Goal: Information Seeking & Learning: Learn about a topic

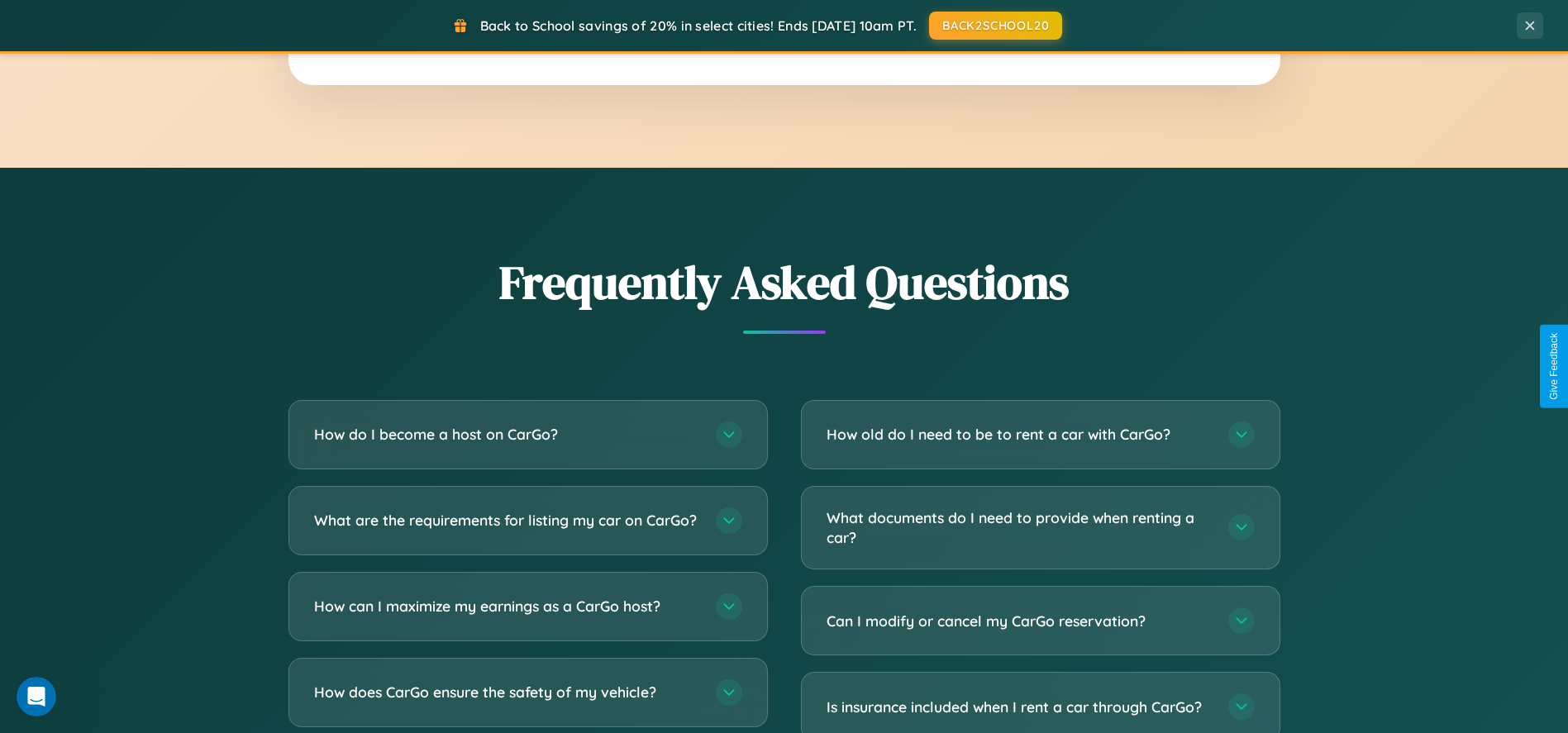
scroll to position [3173, 0]
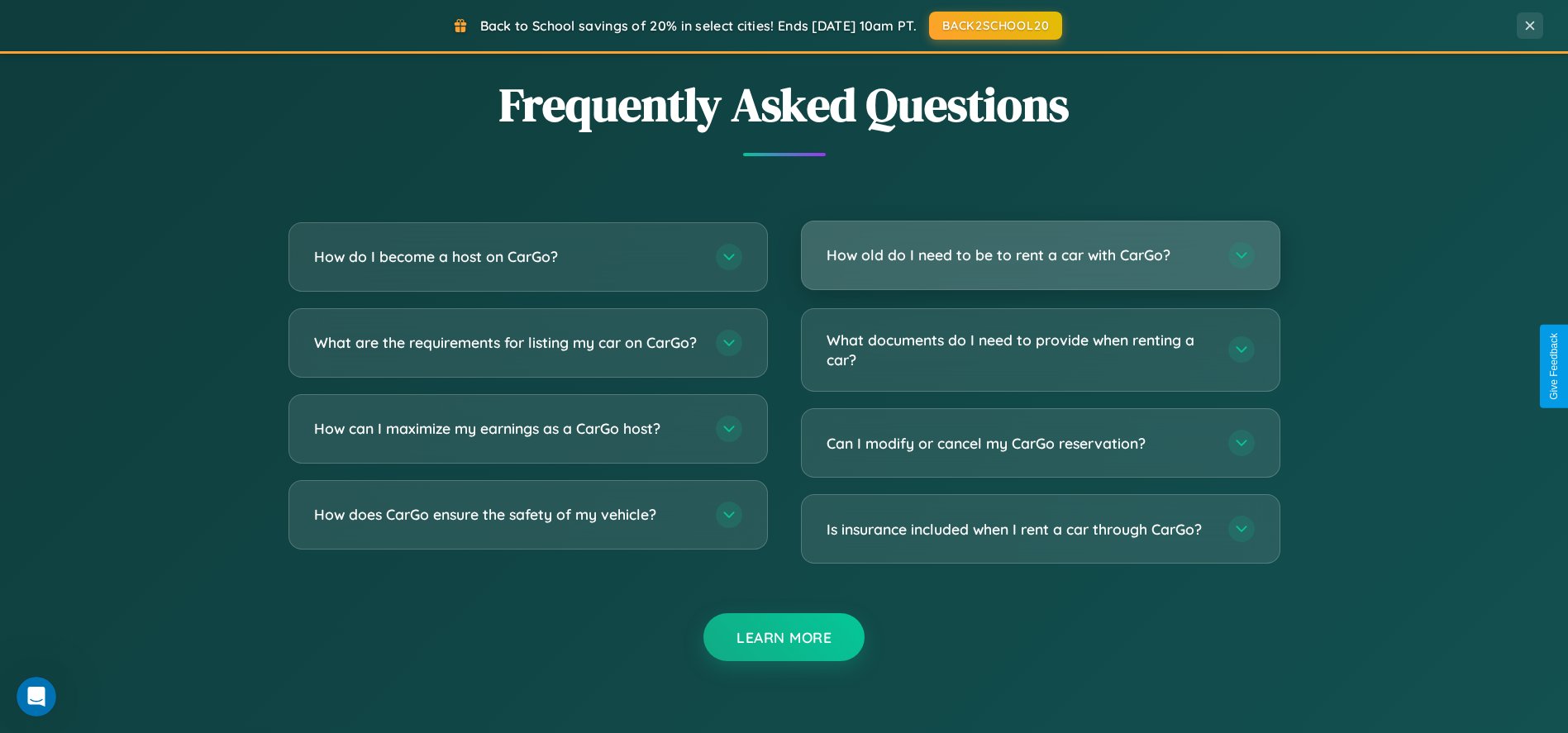
click at [1040, 256] on h3 "How old do I need to be to rent a car with CarGo?" at bounding box center [1019, 254] width 386 height 21
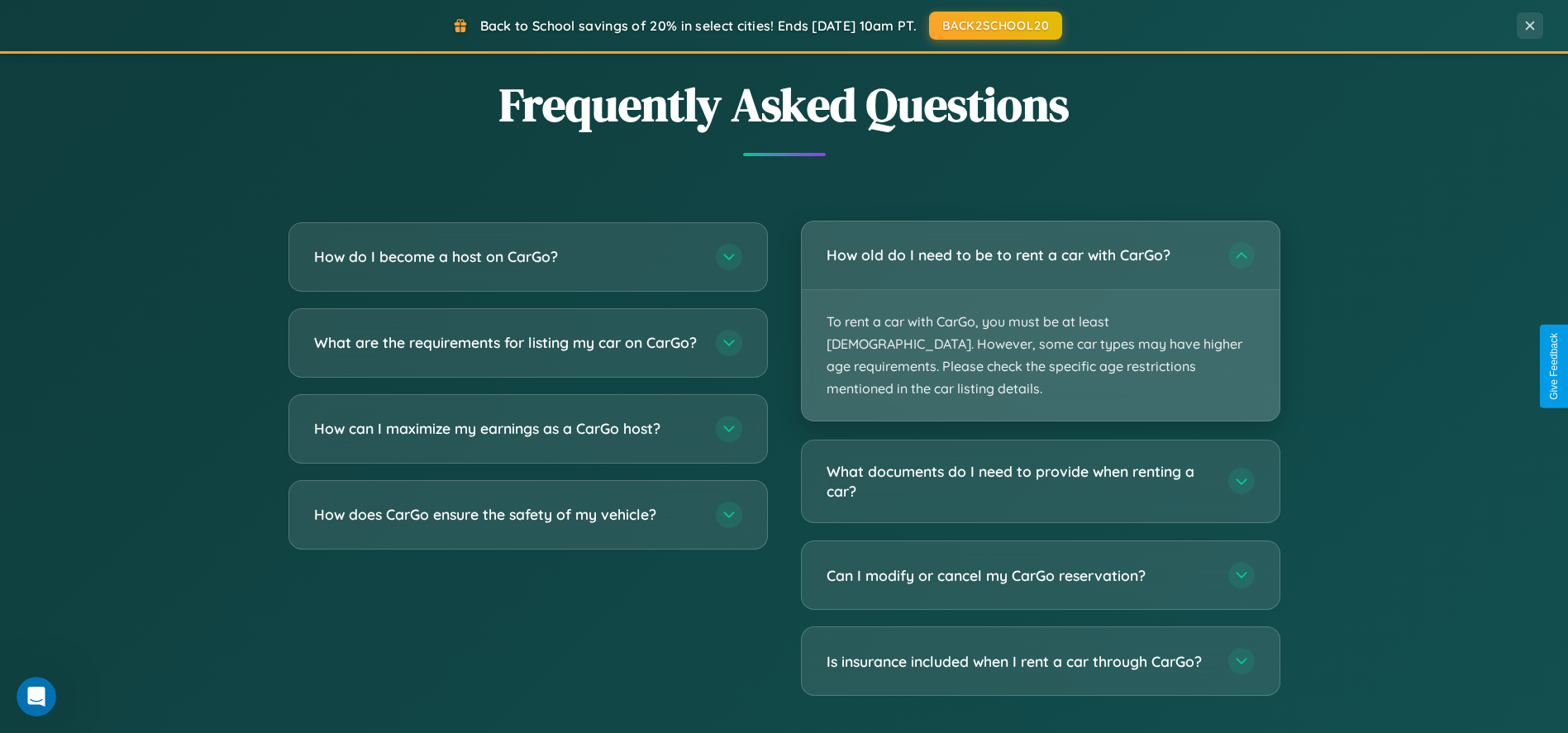
click at [1040, 309] on p "To rent a car with CarGo, you must be at least [DEMOGRAPHIC_DATA]. However, som…" at bounding box center [1040, 356] width 478 height 132
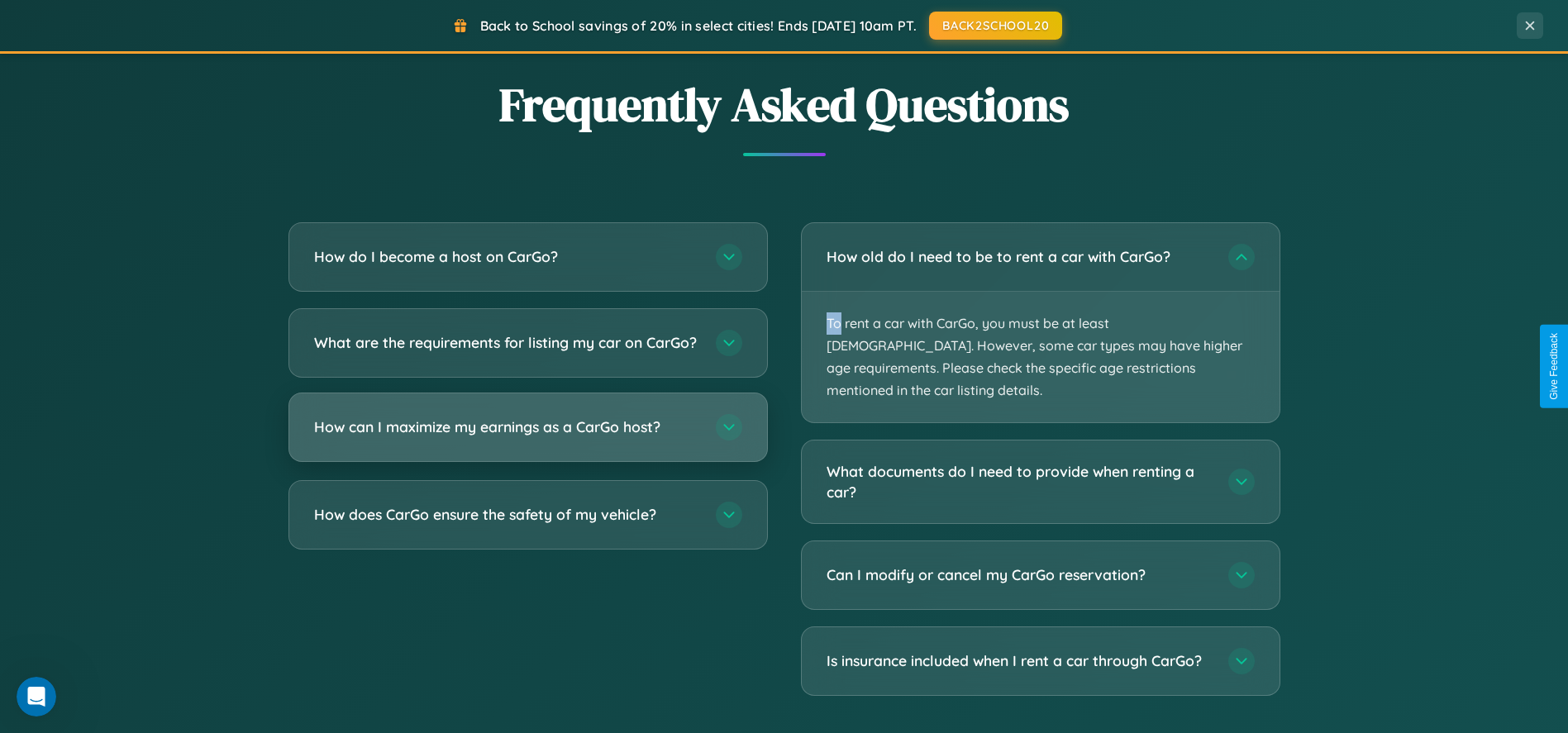
click at [527, 437] on h3 "How can I maximize my earnings as a CarGo host?" at bounding box center [507, 427] width 386 height 21
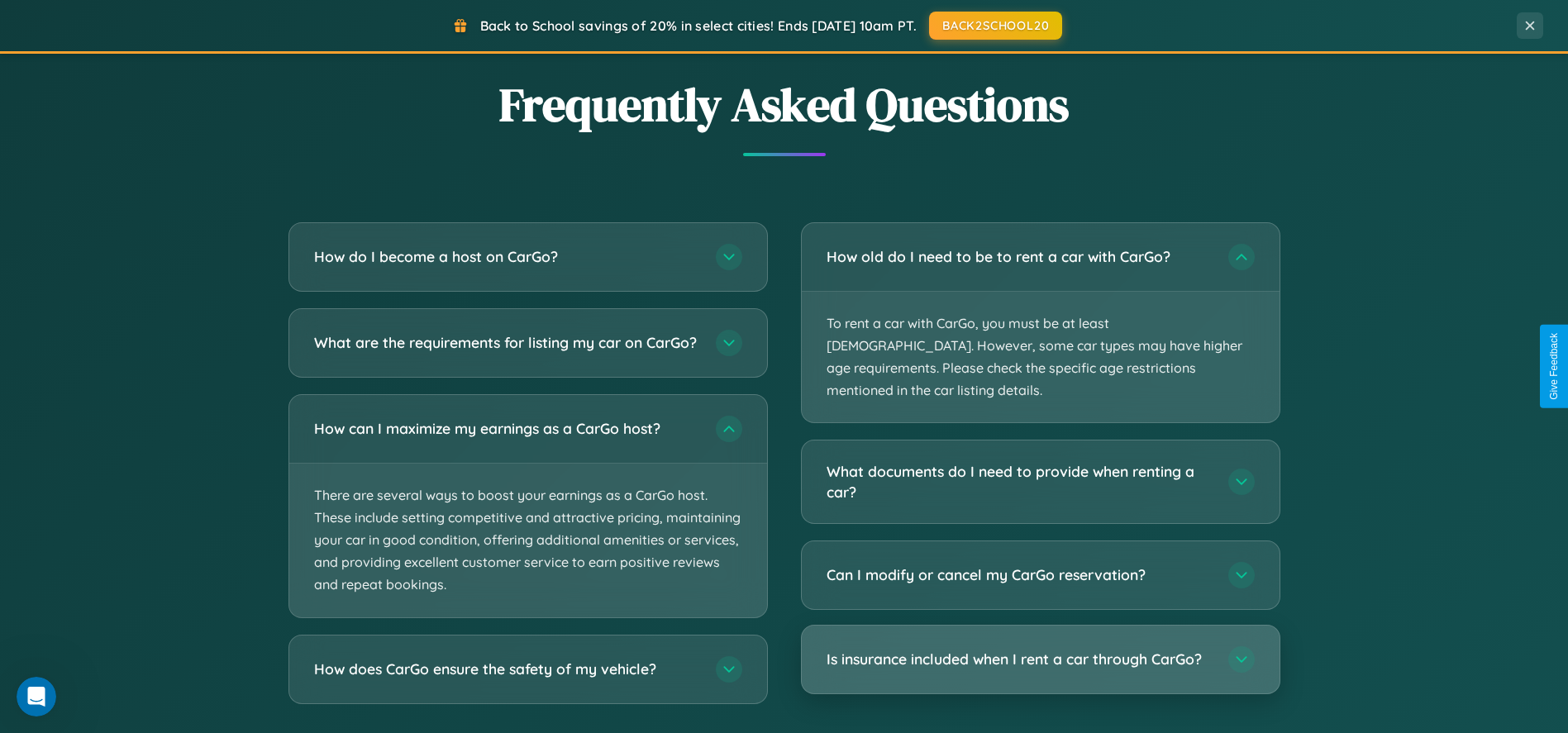
click at [1040, 649] on h3 "Is insurance included when I rent a car through CarGo?" at bounding box center [1019, 659] width 386 height 21
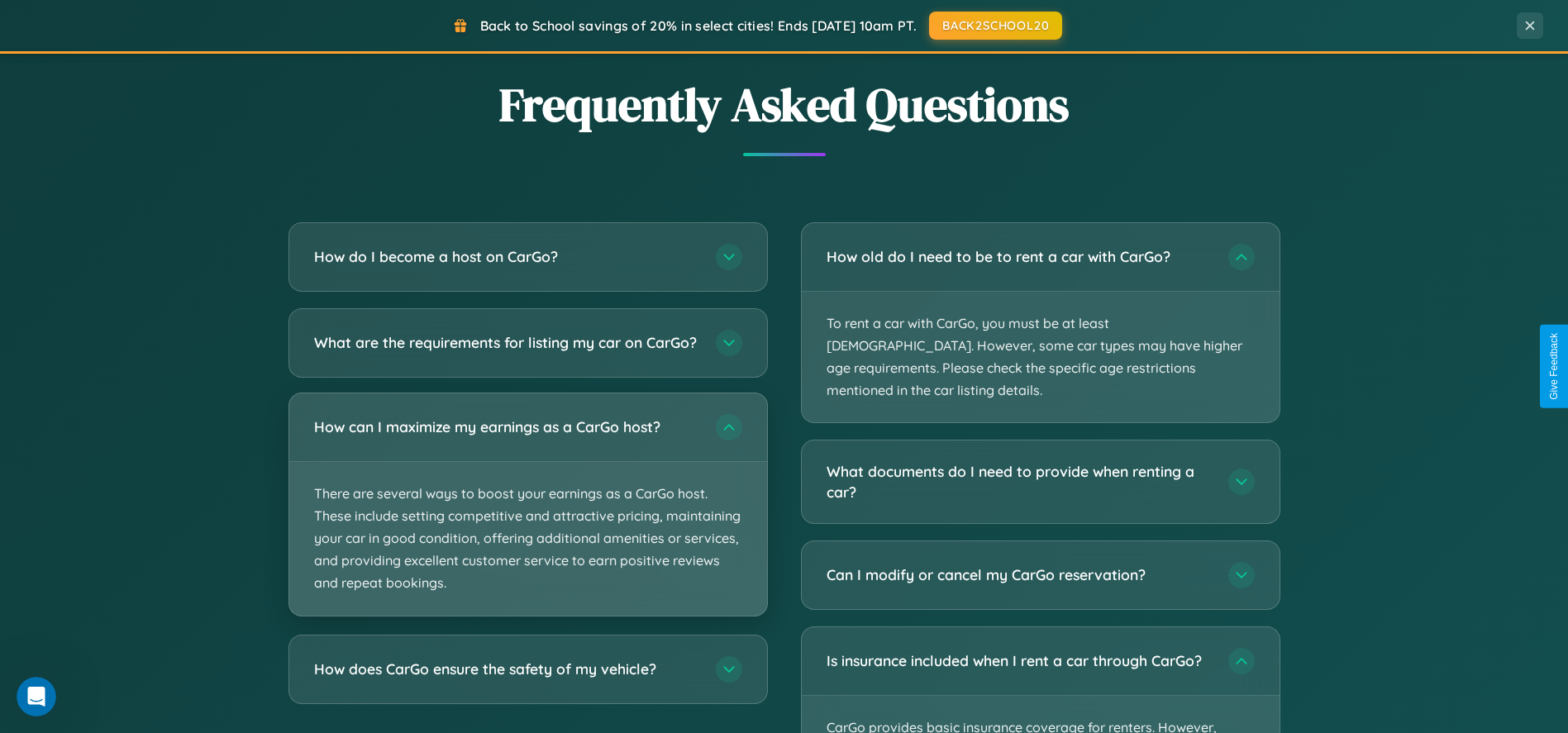
click at [527, 520] on p "There are several ways to boost your earnings as a CarGo host. These include se…" at bounding box center [528, 538] width 478 height 153
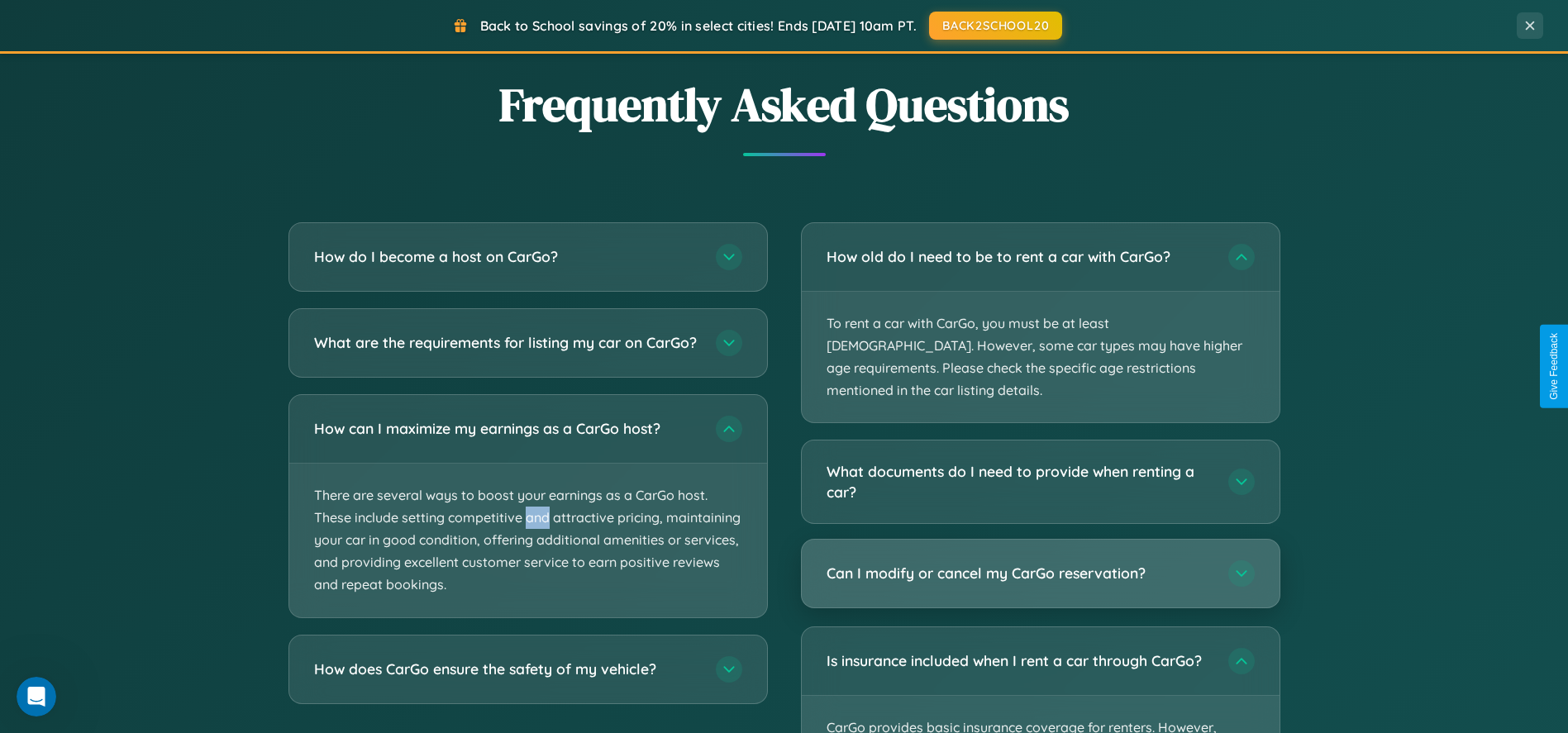
click at [1040, 563] on h3 "Can I modify or cancel my CarGo reservation?" at bounding box center [1019, 573] width 386 height 21
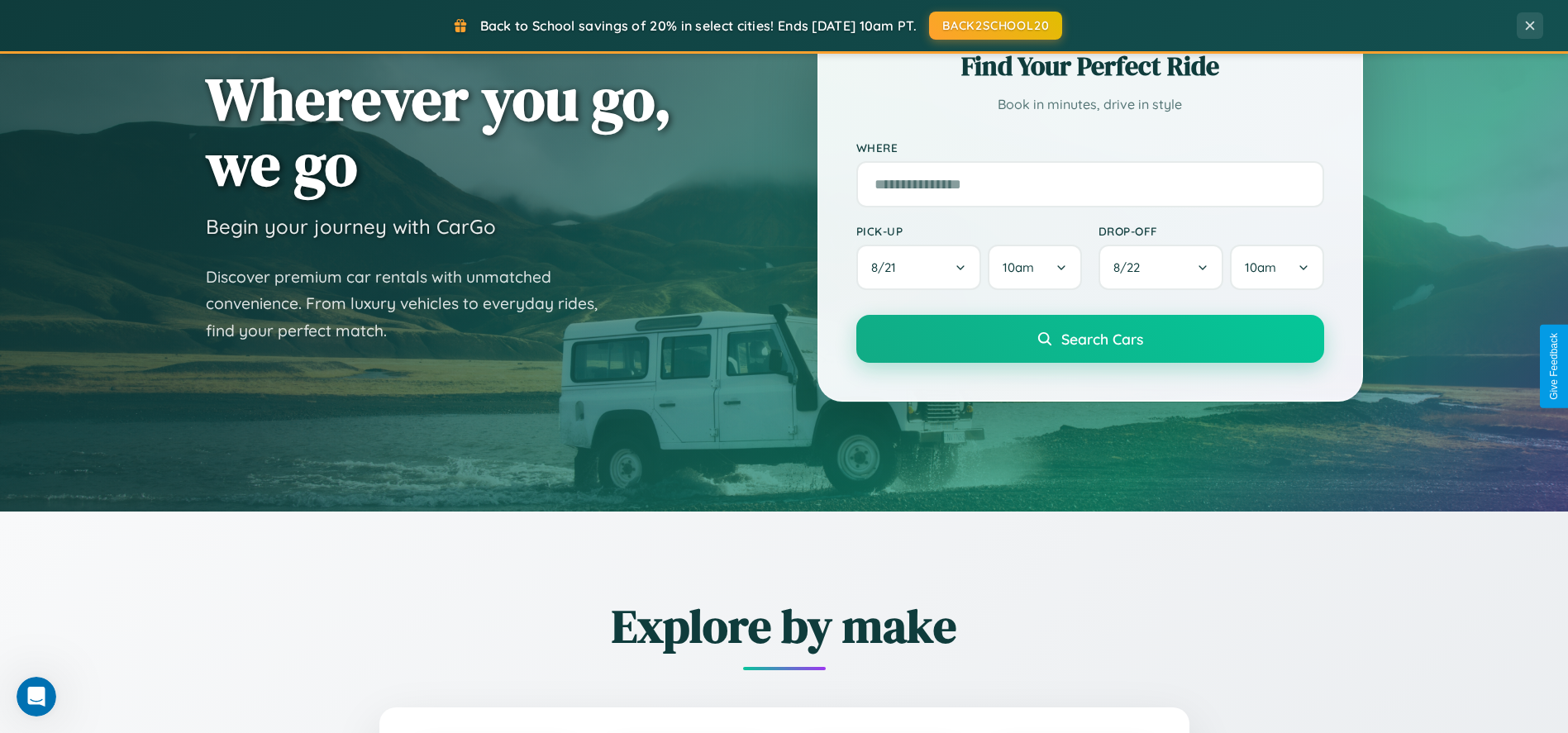
scroll to position [0, 0]
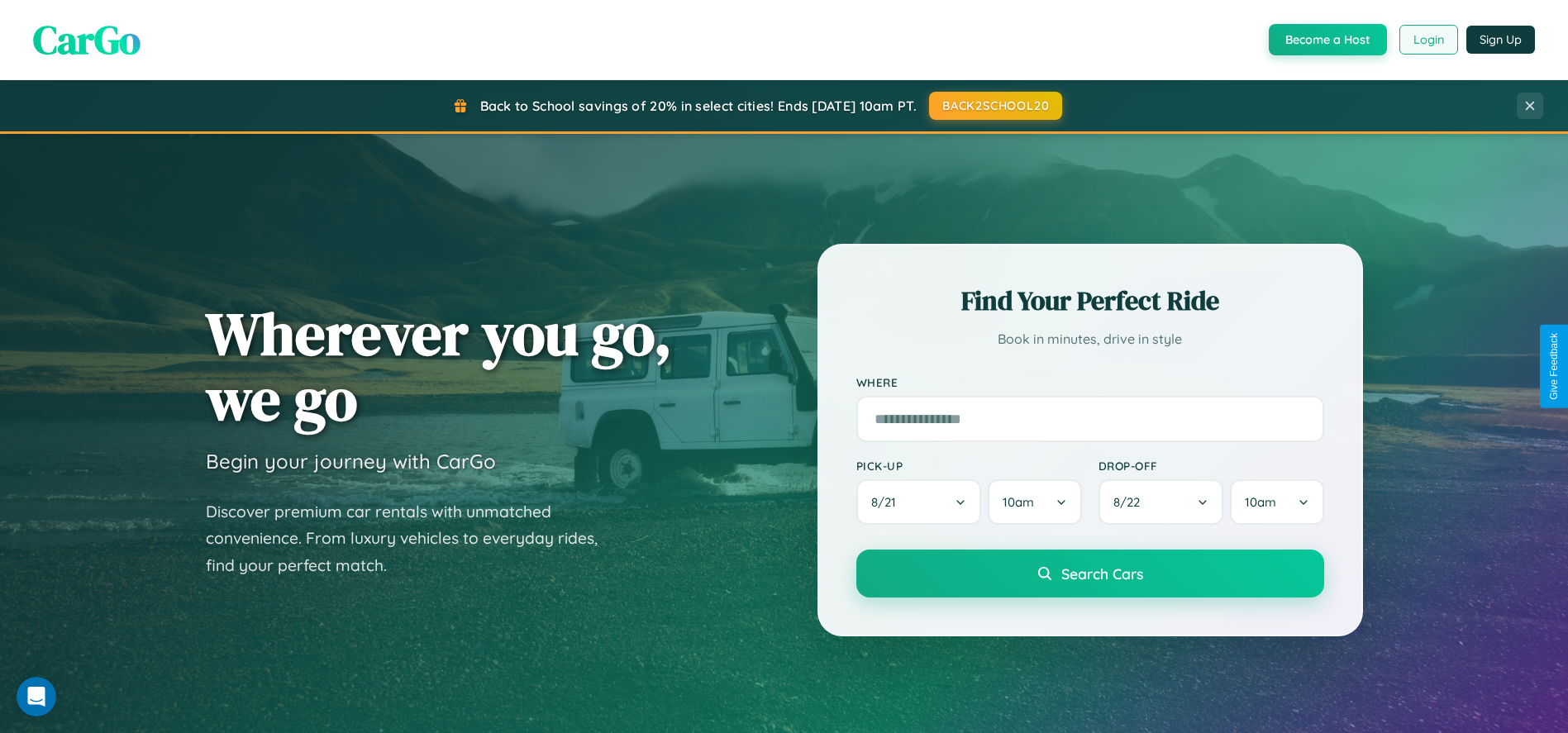
click at [1427, 39] on button "Login" at bounding box center [1428, 39] width 58 height 30
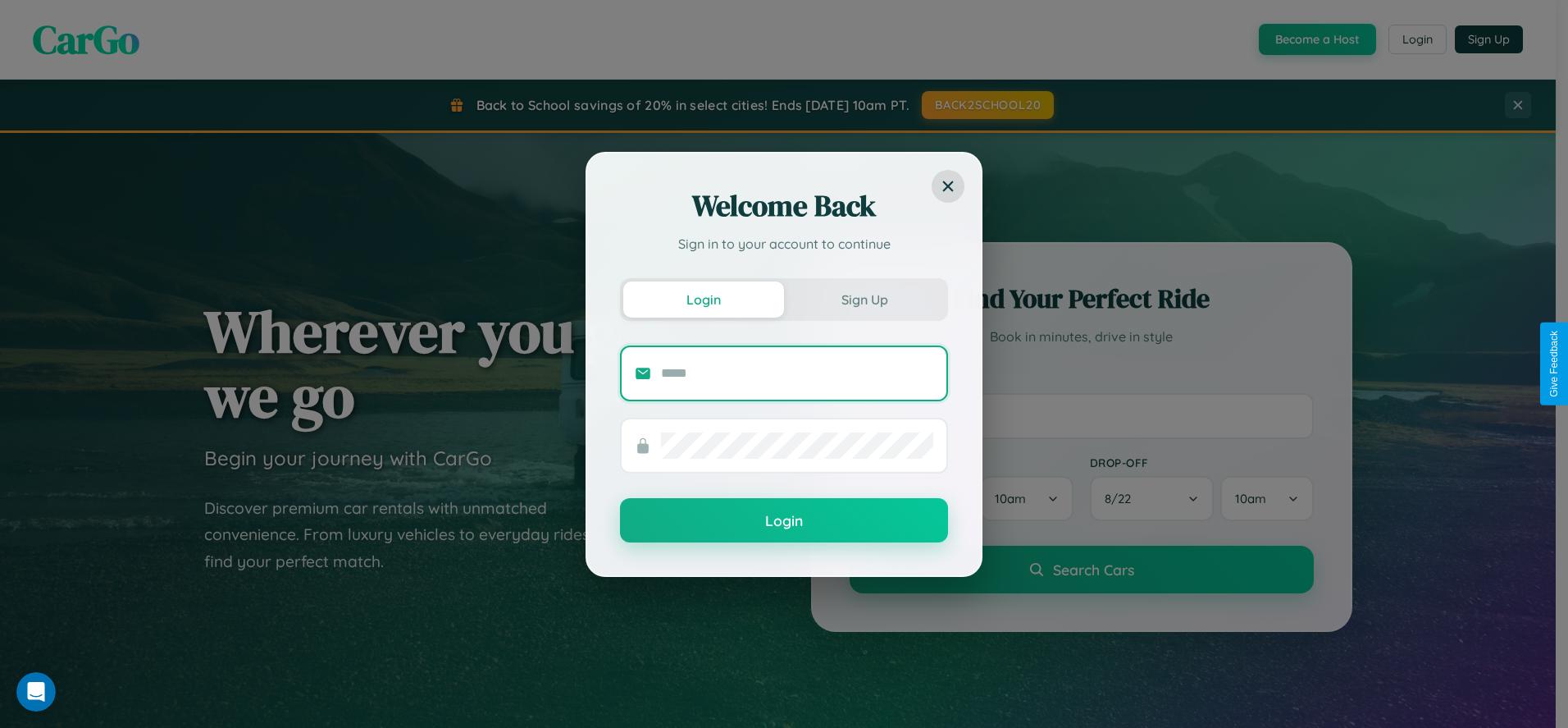
click at [797, 373] on input "text" at bounding box center [797, 374] width 272 height 27
type input "**********"
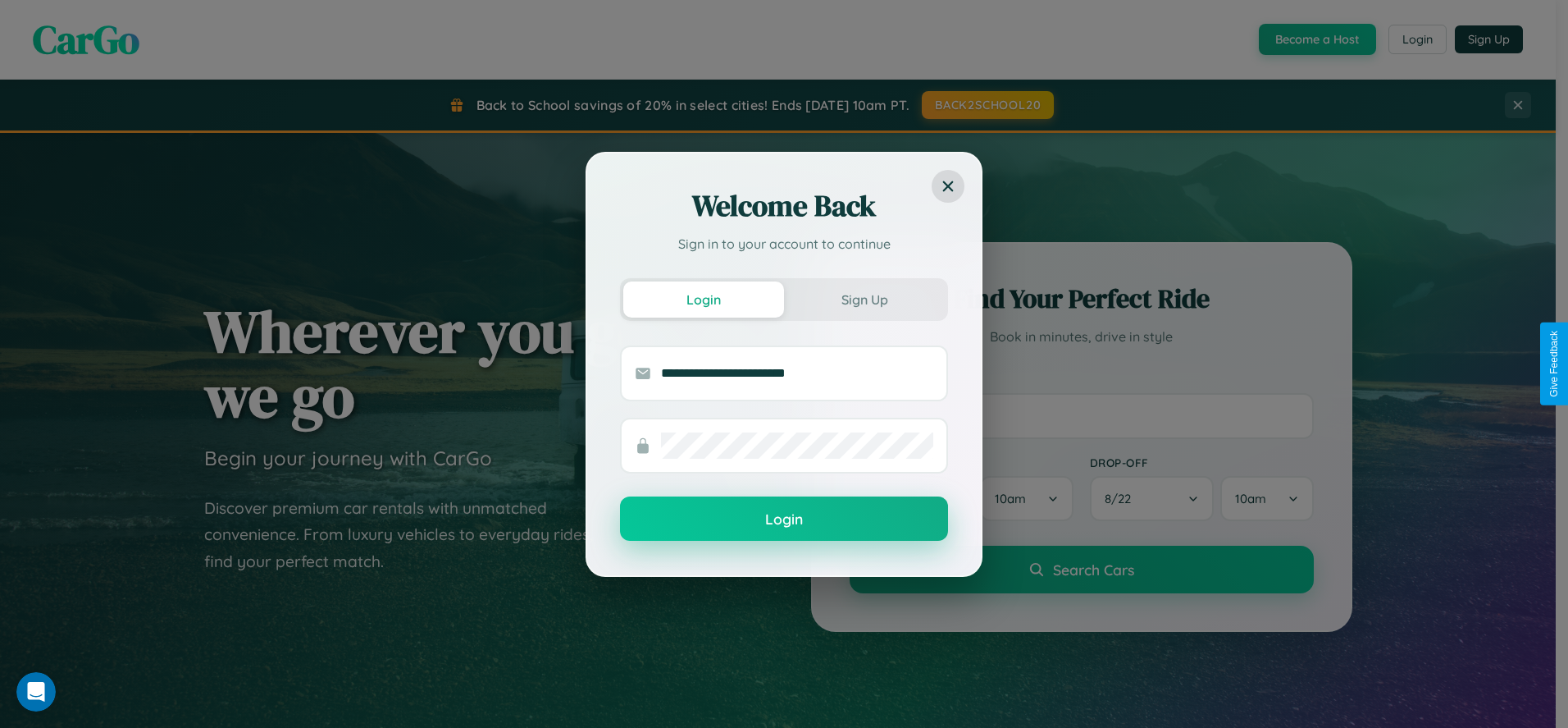
click at [784, 520] on button "Login" at bounding box center [784, 519] width 328 height 44
